Goal: Information Seeking & Learning: Learn about a topic

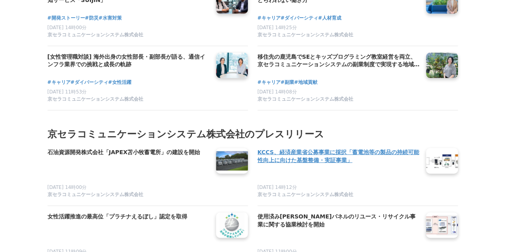
scroll to position [3825, 0]
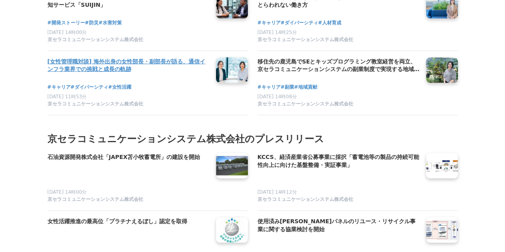
click at [176, 58] on h4 "[女性管理職対談] 海外出身の女性部長・副部長が語る、通信インフラ業界での挑戦と成長の軌跡" at bounding box center [129, 66] width 162 height 16
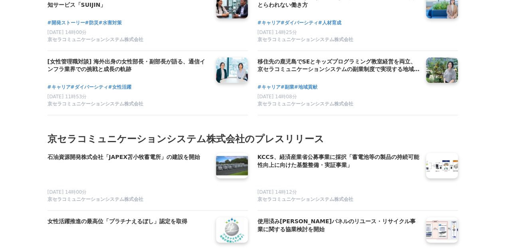
scroll to position [3662, 0]
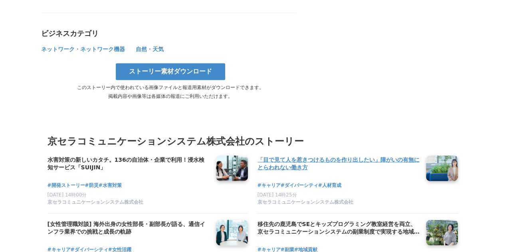
click at [385, 155] on h4 "「目で見て人を惹きつけるものを作り出したい」障がいの有無にとらわれない働き方" at bounding box center [339, 163] width 162 height 16
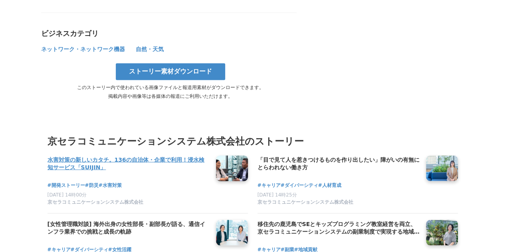
click at [149, 155] on h4 "水害対策の新しいカタチ。136の自治体・企業で利用！浸水検知サービス「SUIJIN」" at bounding box center [129, 163] width 162 height 16
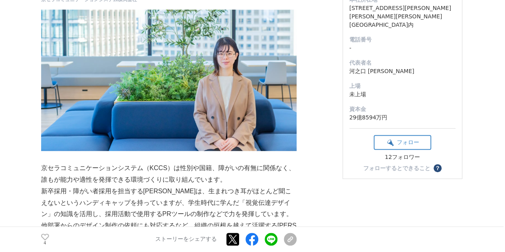
scroll to position [143, 0]
